Goal: Book appointment/travel/reservation

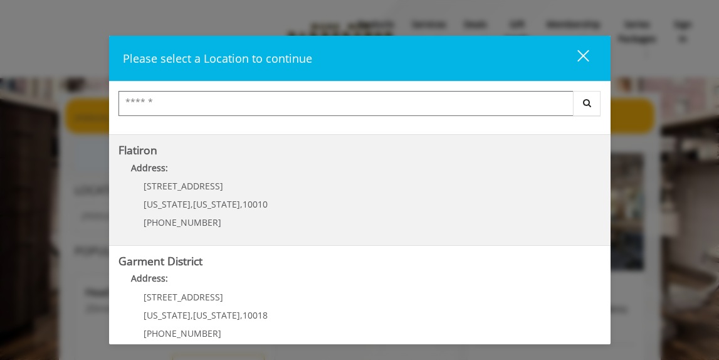
scroll to position [337, 0]
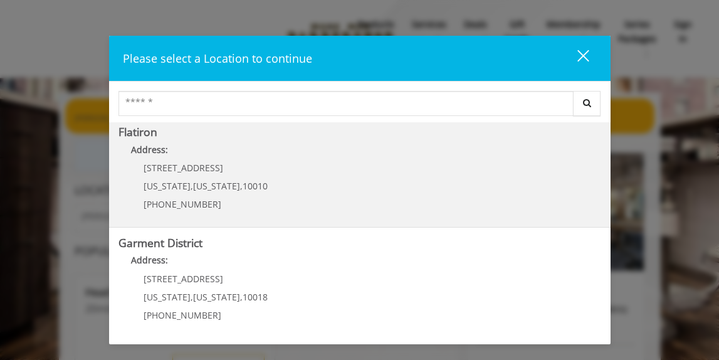
click at [315, 155] on "Address:" at bounding box center [359, 153] width 482 height 20
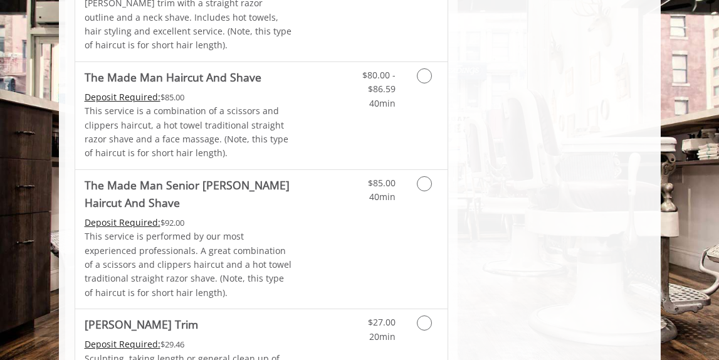
scroll to position [1267, 0]
